Goal: Answer question/provide support

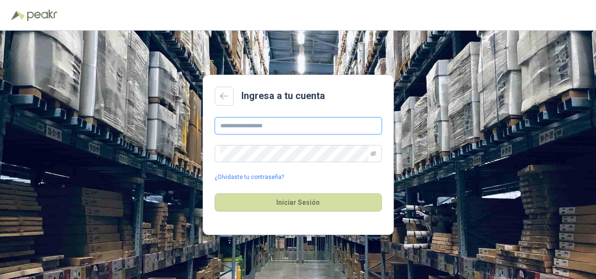
click at [305, 127] on input "text" at bounding box center [298, 125] width 167 height 17
type input "**********"
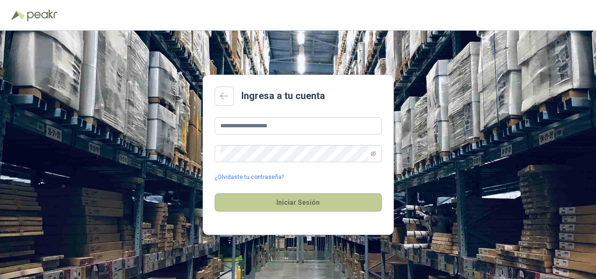
click at [286, 203] on button "Iniciar Sesión" at bounding box center [298, 202] width 167 height 18
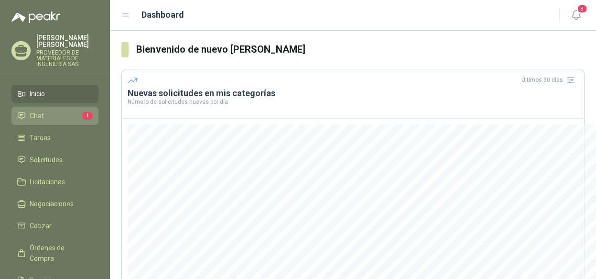
click at [32, 111] on span "Chat" at bounding box center [37, 115] width 14 height 11
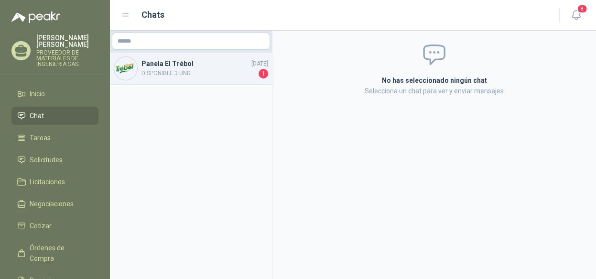
click at [215, 73] on span "DISPONIBLE 3 UND" at bounding box center [199, 74] width 115 height 10
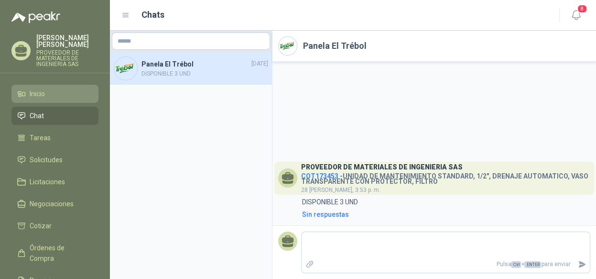
click at [50, 90] on li "Inicio" at bounding box center [55, 93] width 76 height 11
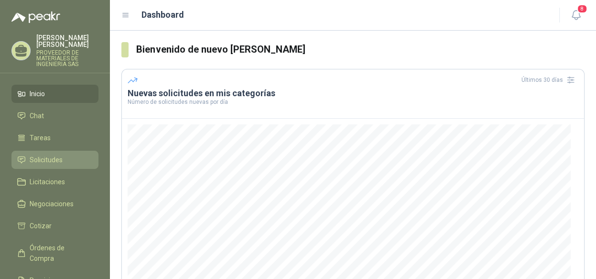
click at [60, 158] on span "Solicitudes" at bounding box center [46, 160] width 33 height 11
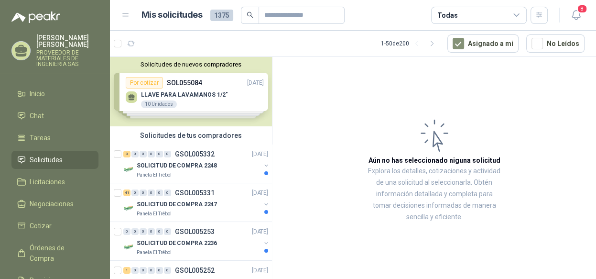
click at [232, 157] on div "3 0 0 0 0 0 GSOL005332 [DATE]" at bounding box center [196, 153] width 147 height 11
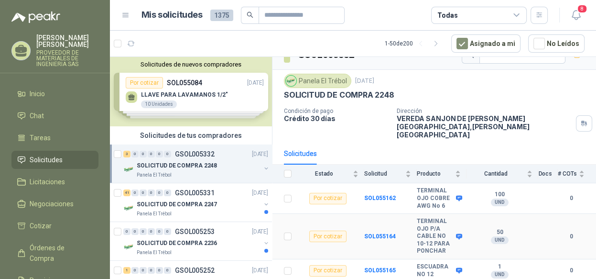
scroll to position [23, 0]
click at [263, 169] on button "button" at bounding box center [267, 169] width 8 height 8
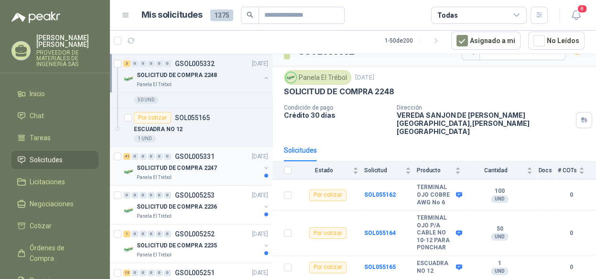
scroll to position [191, 0]
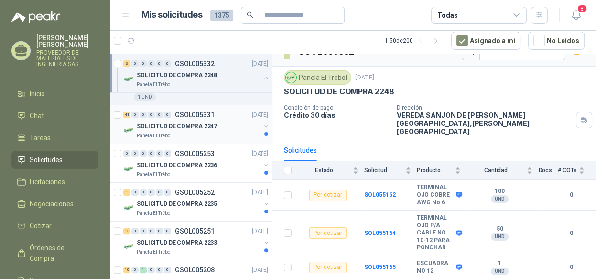
click at [263, 126] on button "button" at bounding box center [267, 126] width 8 height 8
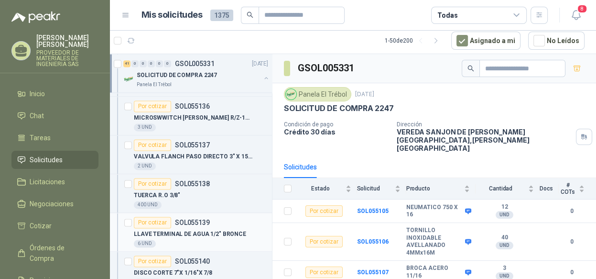
scroll to position [1100, 0]
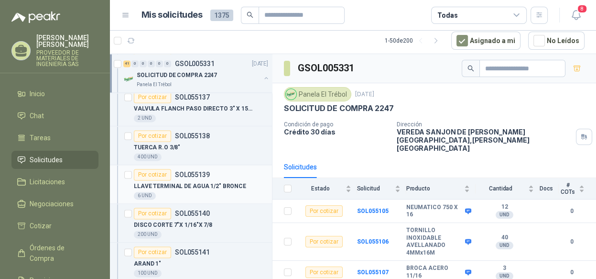
click at [227, 182] on p "LLAVE TERMINAL DE AGUA 1/2" BRONCE" at bounding box center [190, 186] width 112 height 9
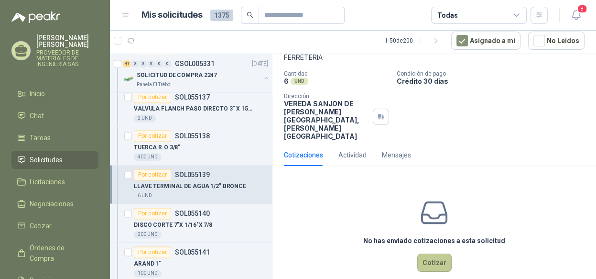
click at [423, 254] on button "Cotizar" at bounding box center [435, 263] width 34 height 18
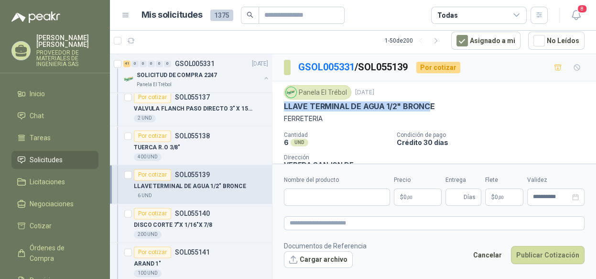
drag, startPoint x: 431, startPoint y: 106, endPoint x: 273, endPoint y: 101, distance: 157.4
click at [273, 101] on div "Panela El Trébol [DATE] LLAVE TERMINAL DE AGUA 1/2" BRONCE FERRETERIA Cantidad …" at bounding box center [435, 143] width 324 height 124
copy p "LLAVE TERMINAL DE AGUA 1/2" BRONC"
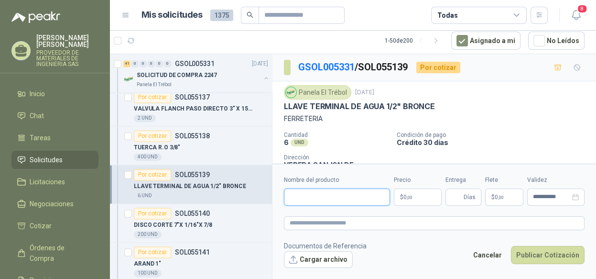
click at [304, 192] on input "Nombre del producto" at bounding box center [337, 196] width 106 height 17
paste input "**********"
type input "**********"
click at [412, 197] on span ",00" at bounding box center [410, 197] width 6 height 5
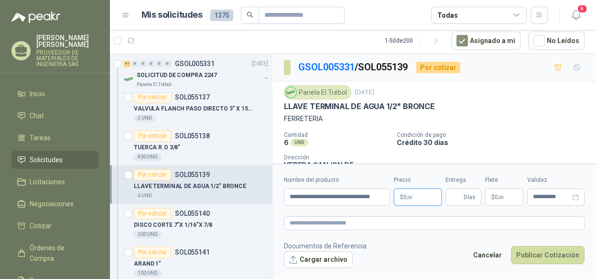
scroll to position [0, 0]
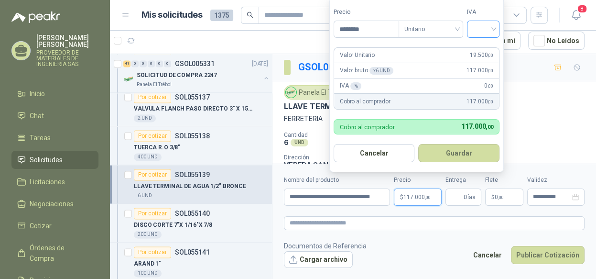
type input "********"
click at [477, 31] on input "search" at bounding box center [483, 28] width 21 height 14
click at [484, 46] on div "19%" at bounding box center [486, 49] width 18 height 11
click at [453, 147] on button "Guardar" at bounding box center [461, 153] width 82 height 18
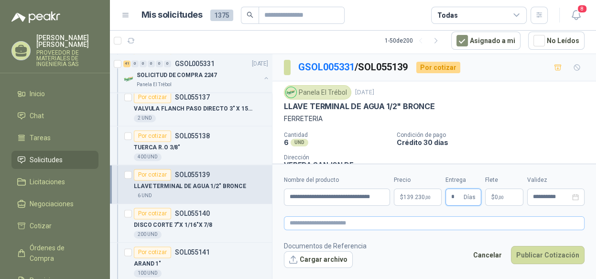
type input "*"
click at [479, 218] on textarea at bounding box center [434, 223] width 301 height 14
click at [563, 254] on button "Publicar Cotización" at bounding box center [548, 255] width 74 height 18
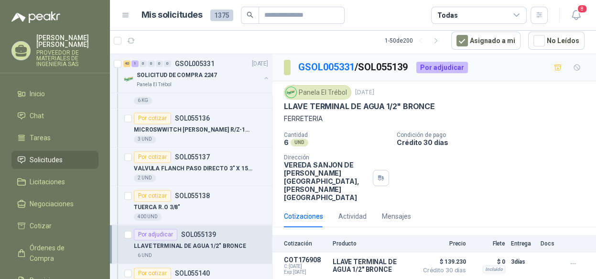
scroll to position [1052, 0]
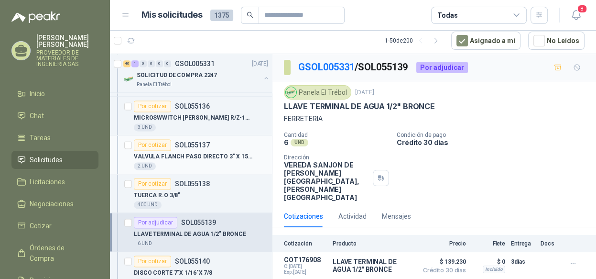
click at [224, 158] on p "VALVULA FLANCH PASO DIRECTO 3" X 150 PSI" at bounding box center [193, 156] width 119 height 9
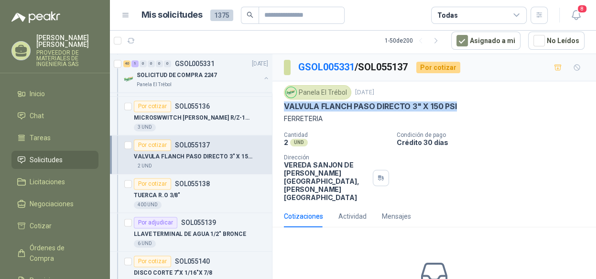
drag, startPoint x: 412, startPoint y: 107, endPoint x: 282, endPoint y: 108, distance: 130.6
click at [282, 108] on div "Panela El Trébol [DATE] VALVULA FLANCH PASO DIRECTO 3" X 150 PSI FERRETERIA Can…" at bounding box center [435, 143] width 324 height 124
